Goal: Check status

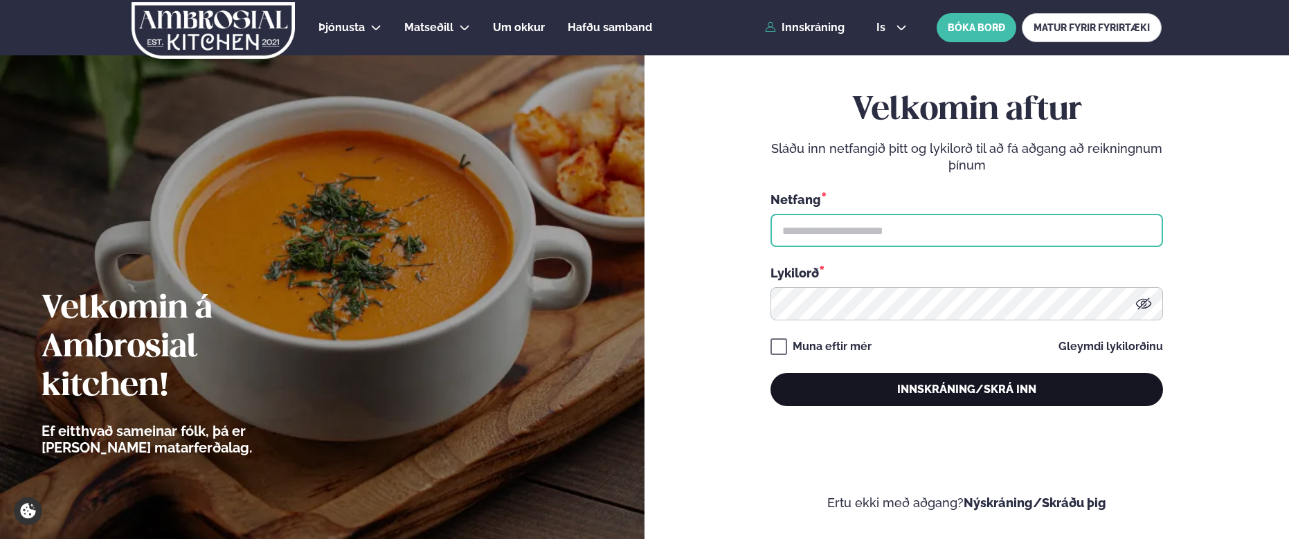
type input "**********"
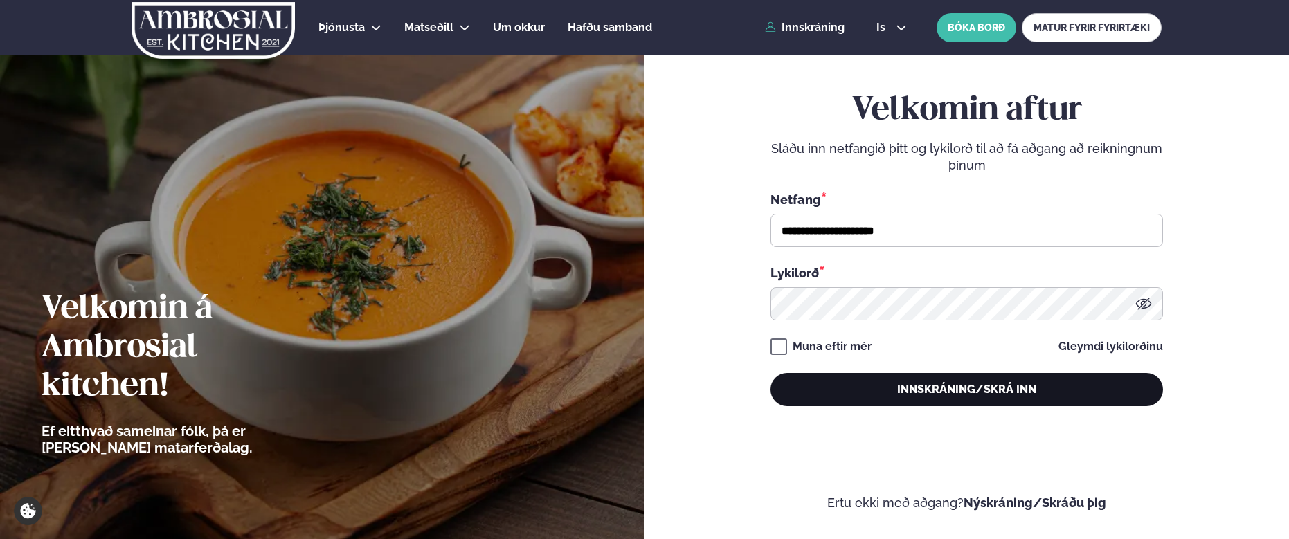
click at [1004, 379] on button "Innskráning/Skrá inn" at bounding box center [967, 389] width 393 height 33
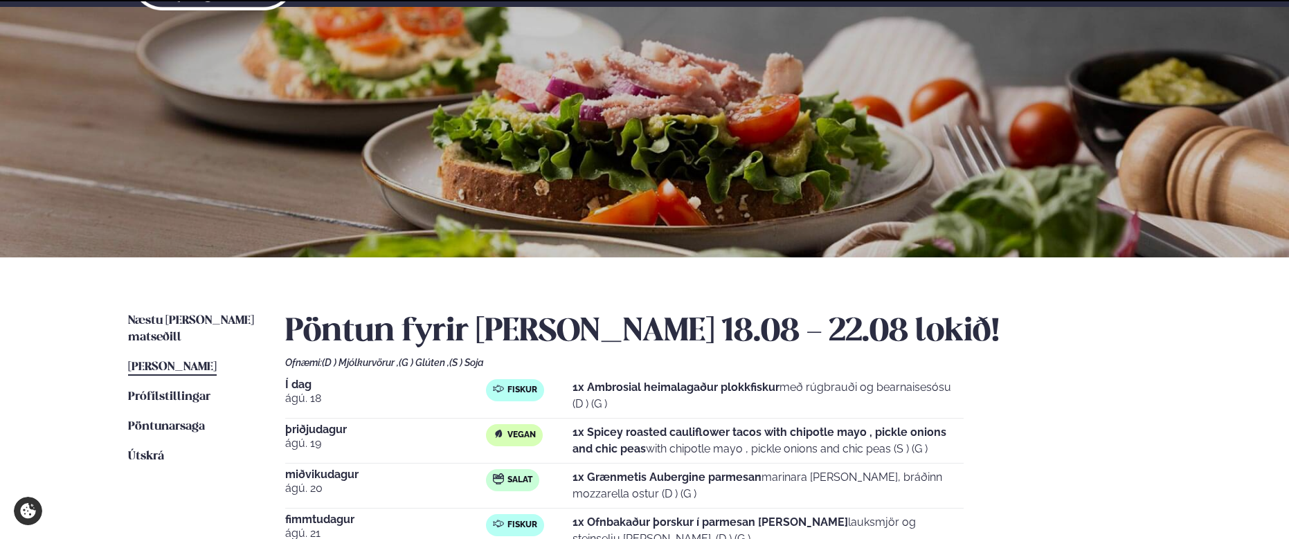
scroll to position [173, 0]
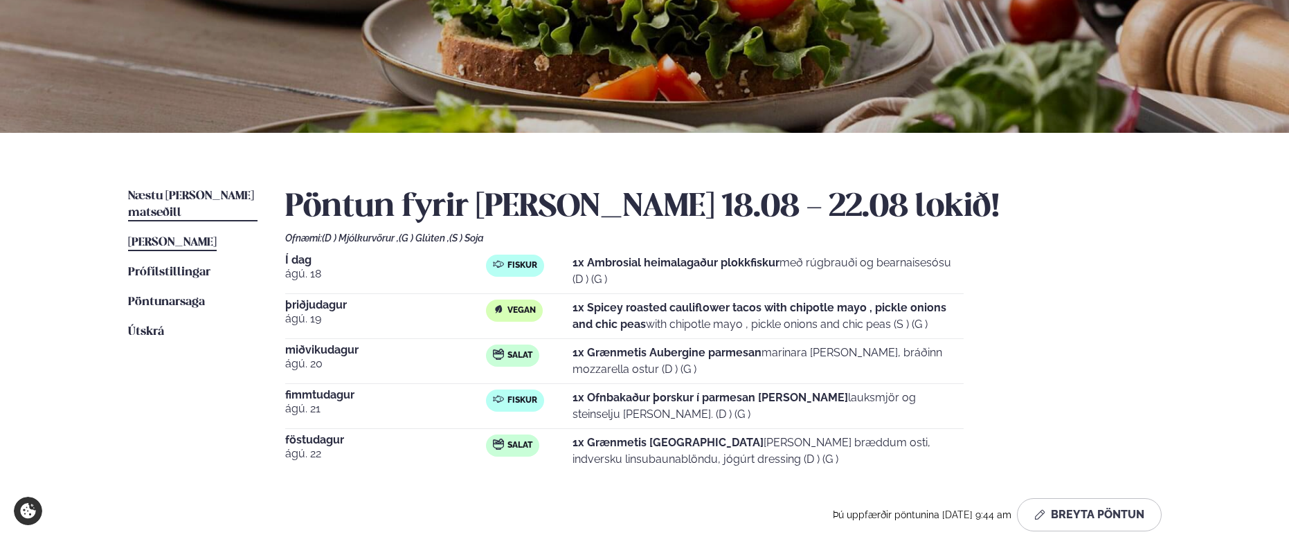
click at [161, 197] on span "Næstu [PERSON_NAME] matseðill" at bounding box center [191, 204] width 126 height 28
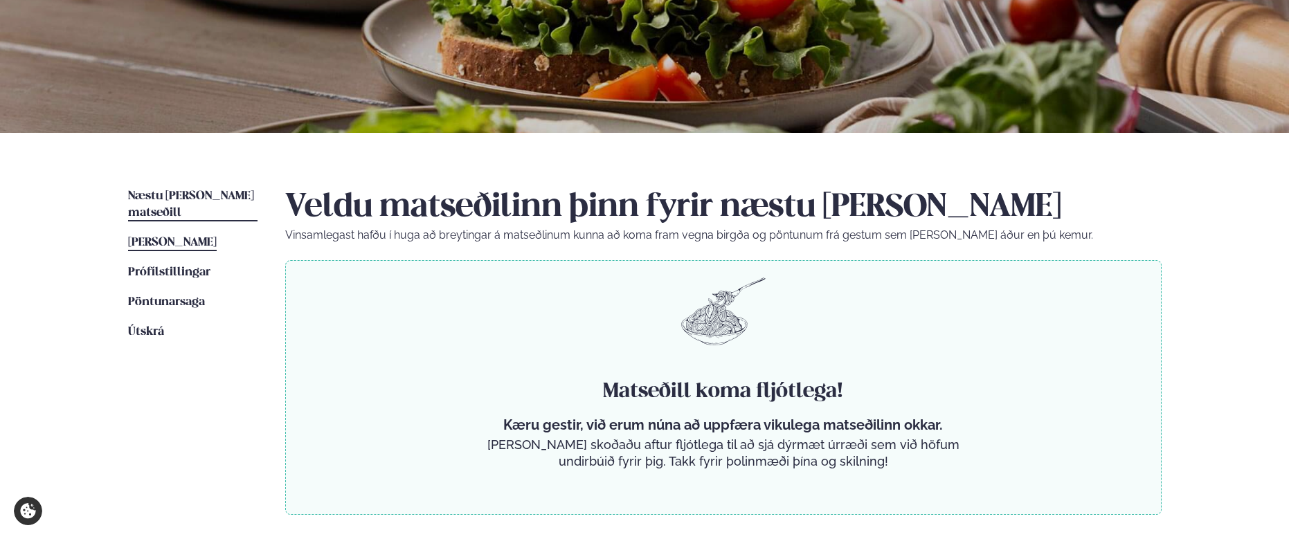
click at [190, 237] on span "[PERSON_NAME]" at bounding box center [172, 243] width 89 height 12
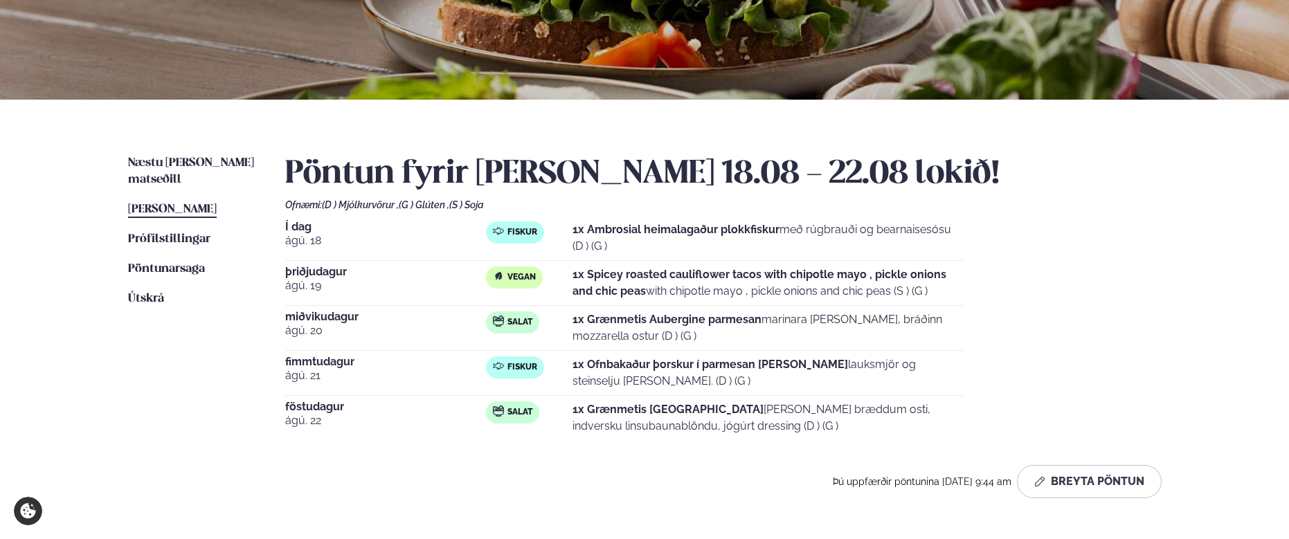
scroll to position [346, 0]
